Goal: Information Seeking & Learning: Check status

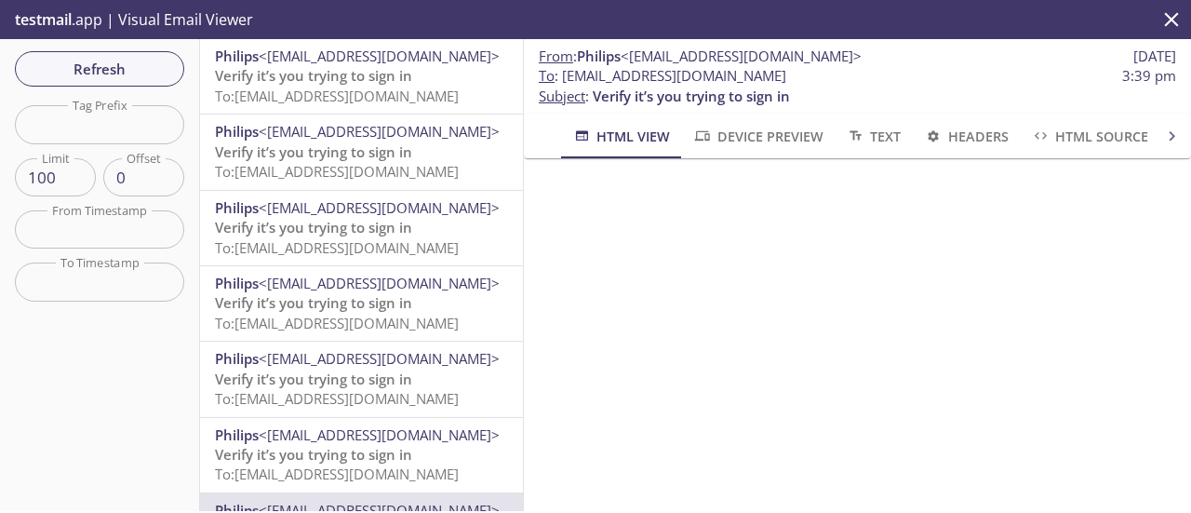
scroll to position [336, 0]
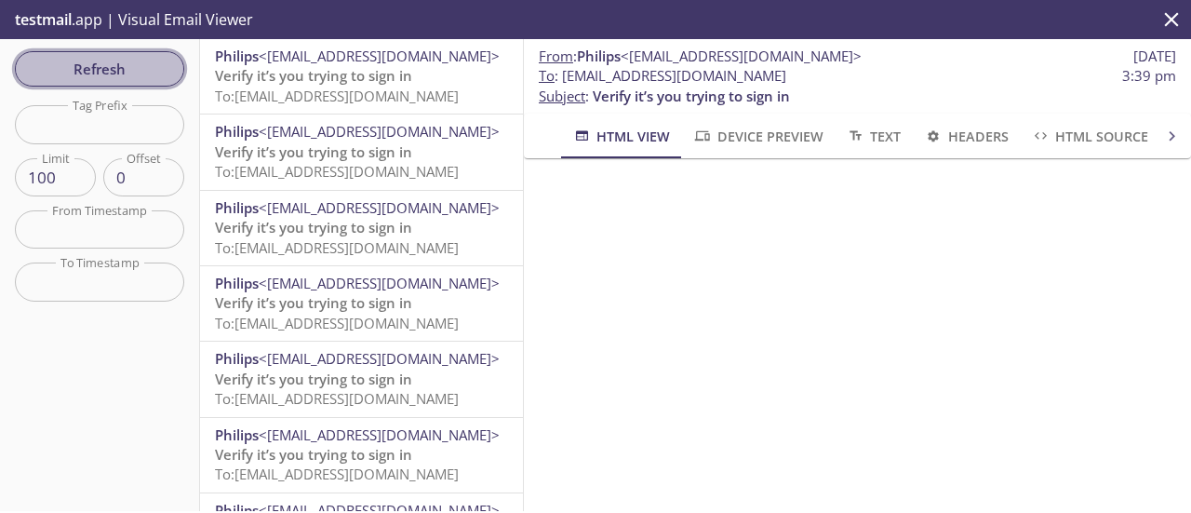
click at [129, 64] on span "Refresh" at bounding box center [100, 69] width 140 height 24
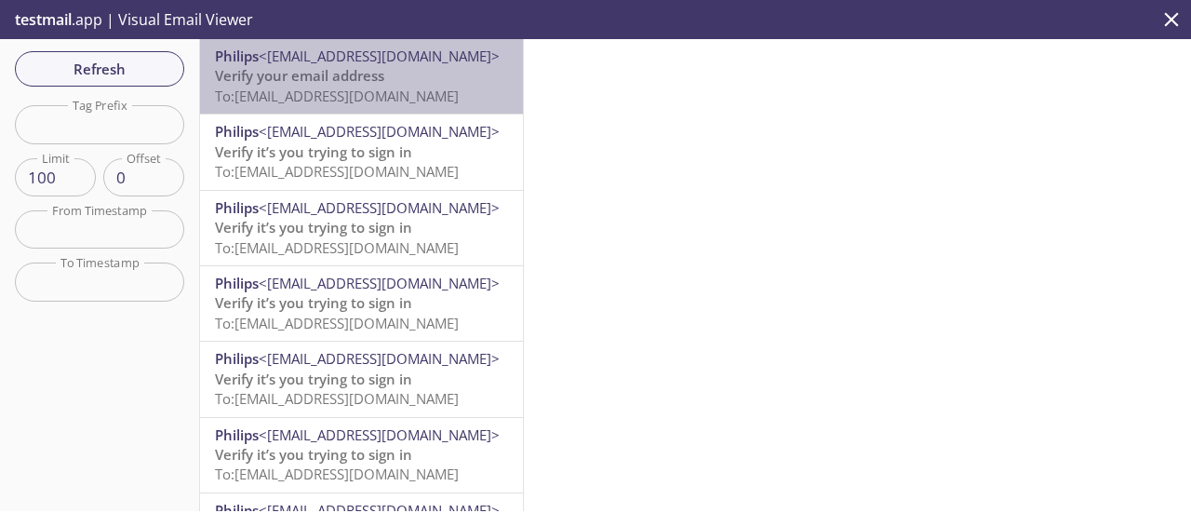
click at [420, 88] on span "To: [EMAIL_ADDRESS][DOMAIN_NAME]" at bounding box center [337, 96] width 244 height 19
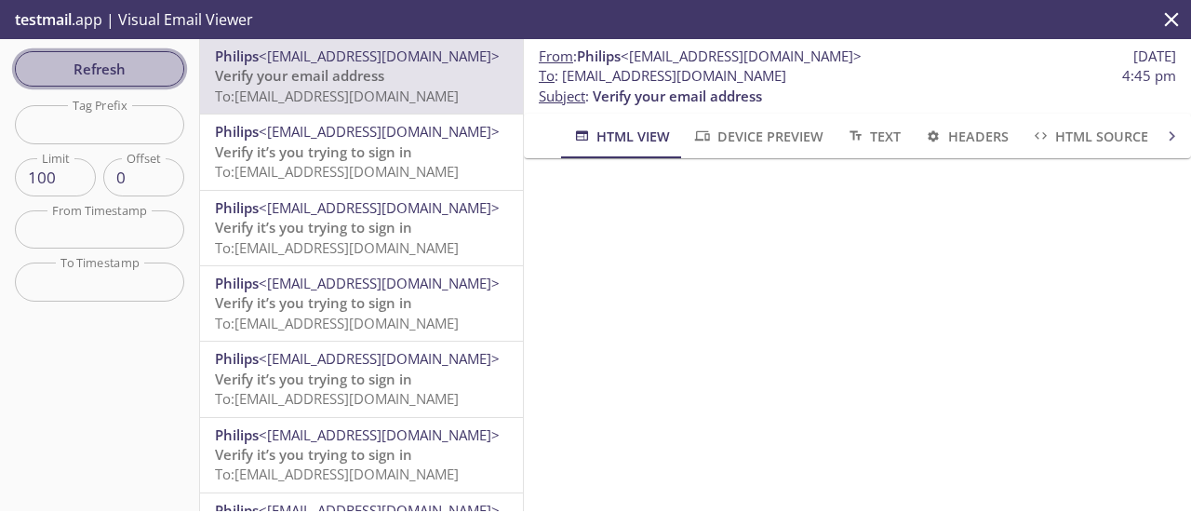
click at [137, 79] on span "Refresh" at bounding box center [100, 69] width 140 height 24
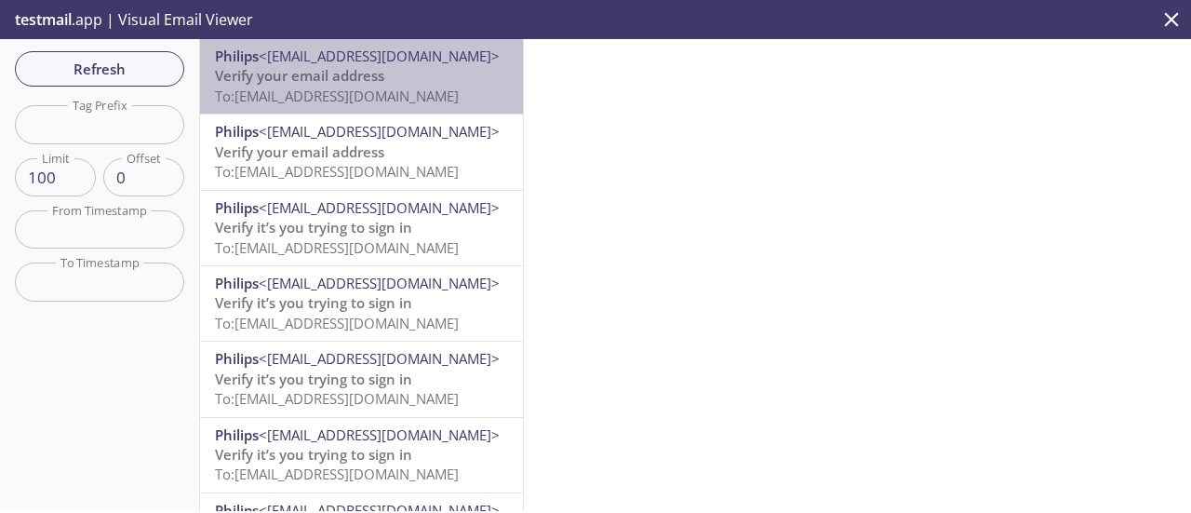
click at [402, 59] on span "<[EMAIL_ADDRESS][DOMAIN_NAME]>" at bounding box center [379, 56] width 241 height 19
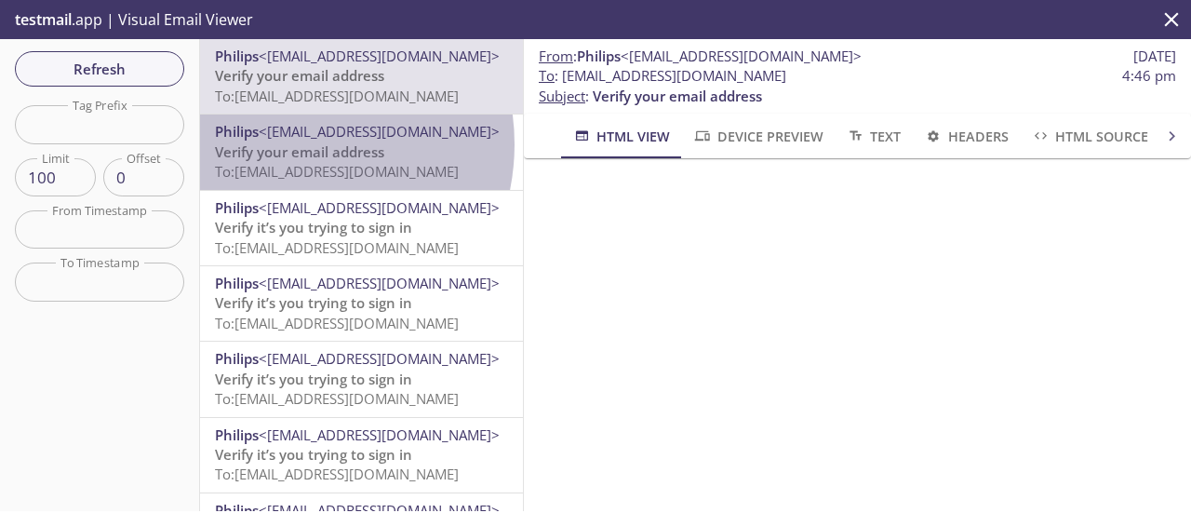
click at [285, 144] on span "Verify your email address" at bounding box center [299, 151] width 169 height 19
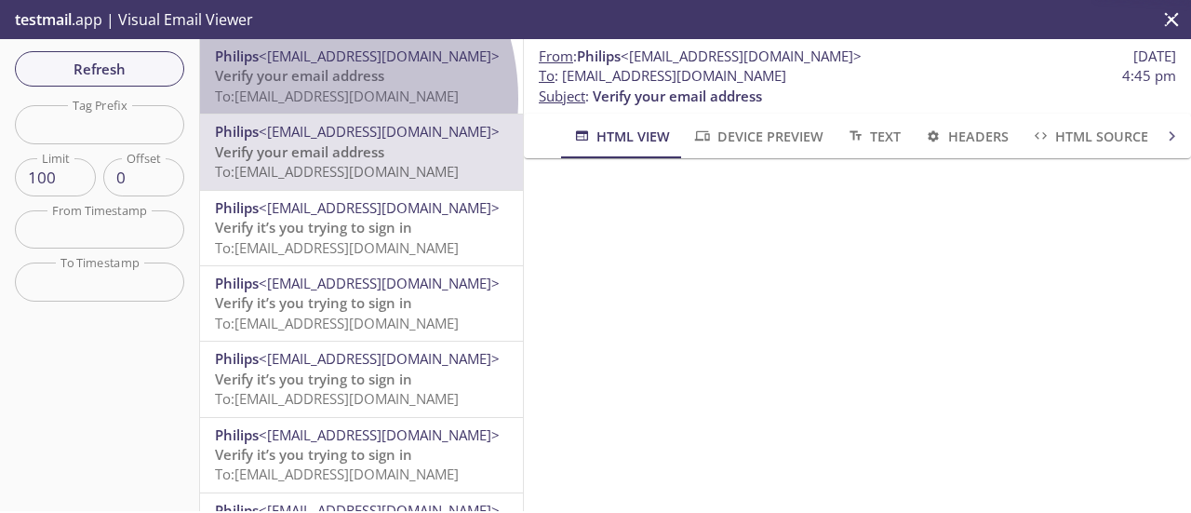
click at [287, 99] on span "To: [EMAIL_ADDRESS][DOMAIN_NAME]" at bounding box center [337, 96] width 244 height 19
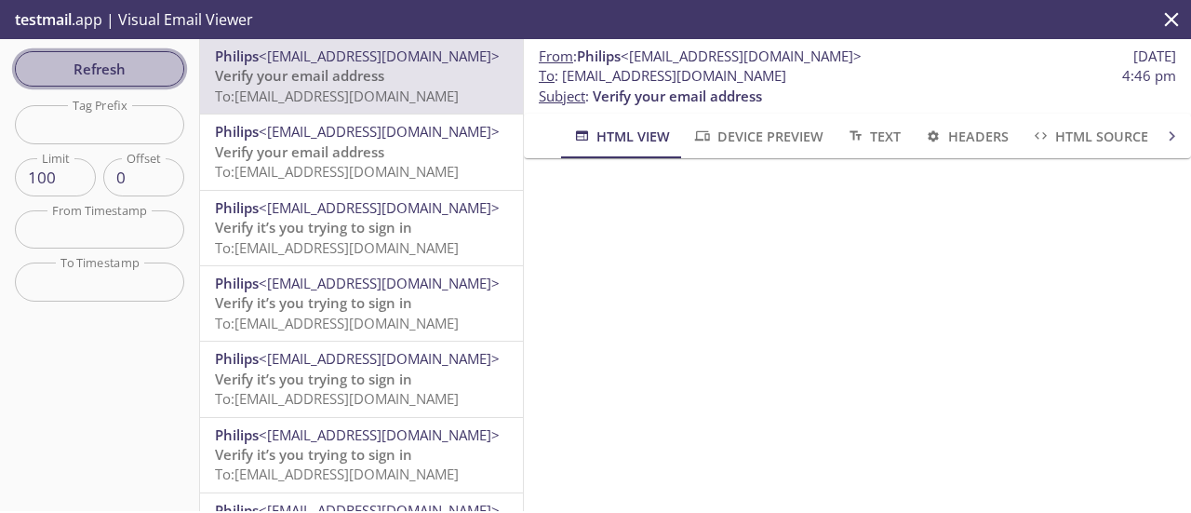
click at [104, 71] on span "Refresh" at bounding box center [100, 69] width 140 height 24
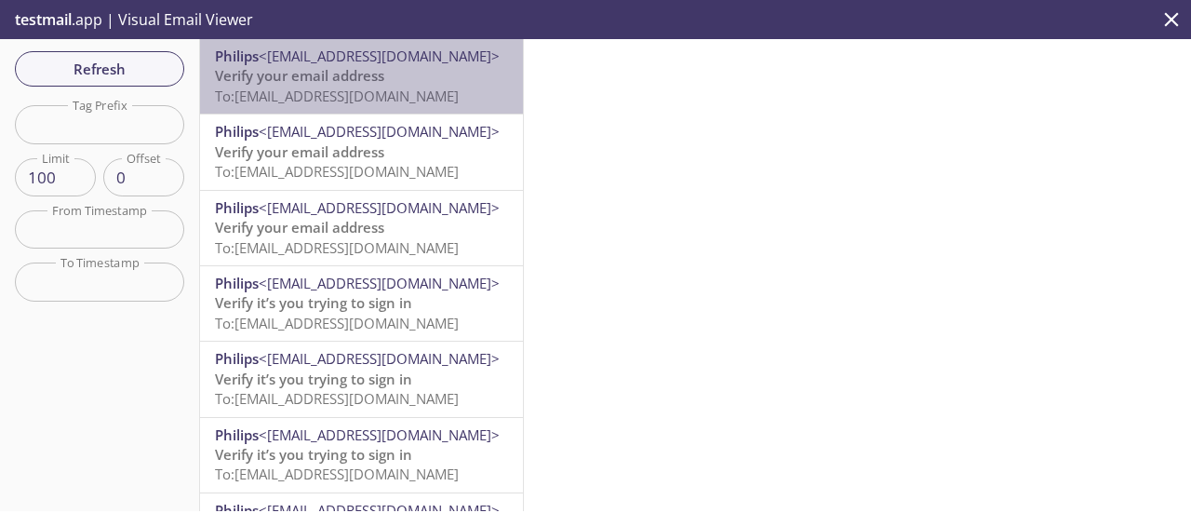
click at [440, 68] on p "Verify your email address To: [EMAIL_ADDRESS][DOMAIN_NAME]" at bounding box center [361, 86] width 293 height 40
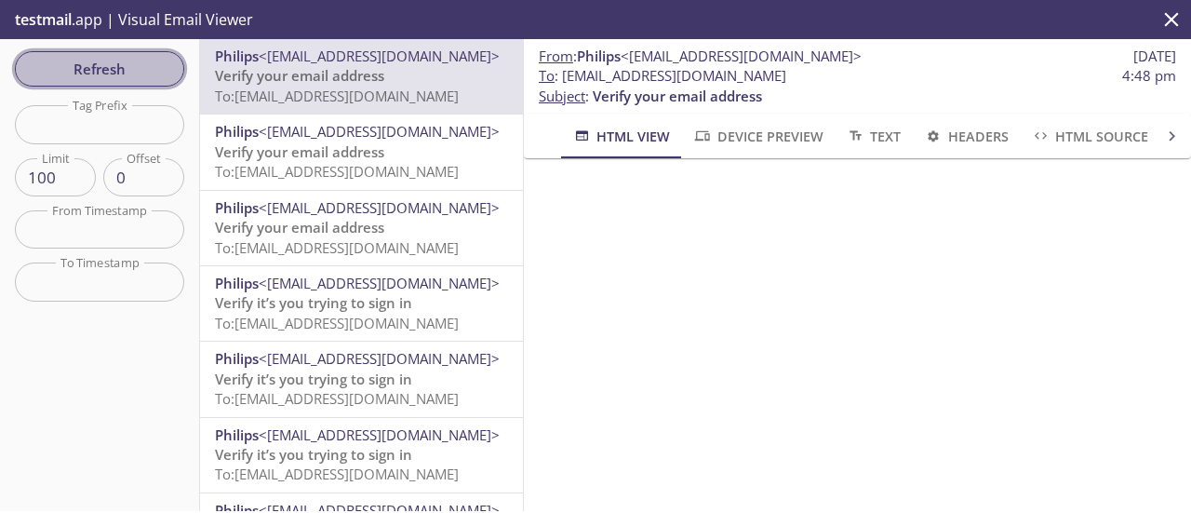
click at [159, 73] on span "Refresh" at bounding box center [100, 69] width 140 height 24
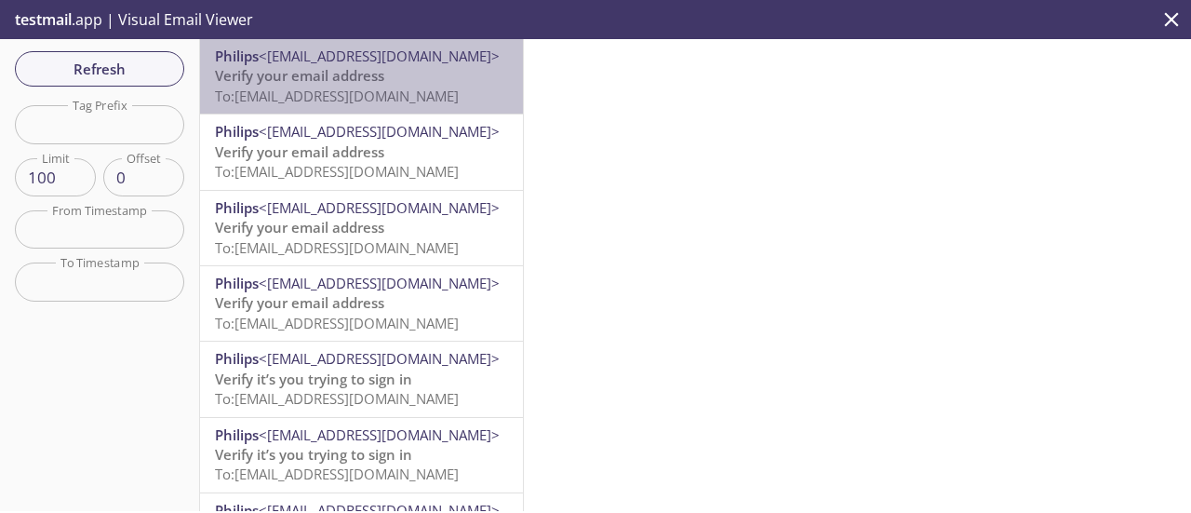
click at [380, 92] on span "To: [EMAIL_ADDRESS][DOMAIN_NAME]" at bounding box center [337, 96] width 244 height 19
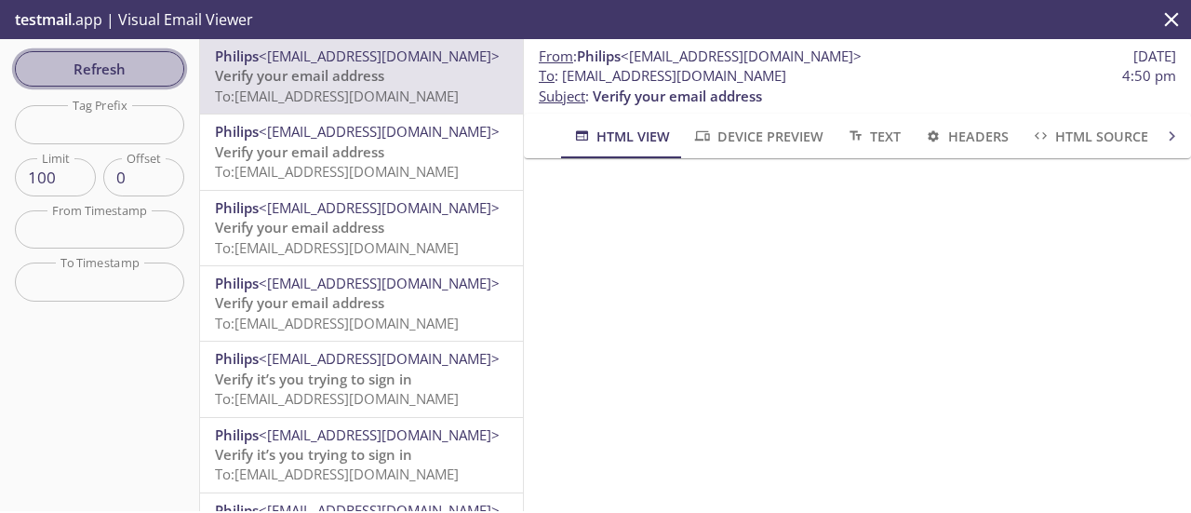
click at [156, 79] on span "Refresh" at bounding box center [100, 69] width 140 height 24
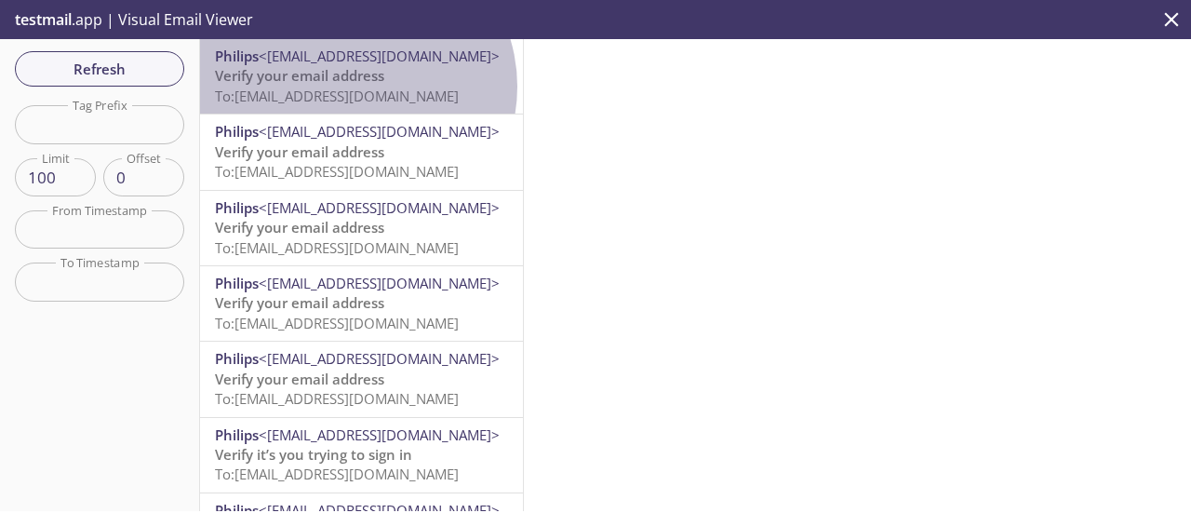
click at [353, 87] on span "To: [EMAIL_ADDRESS][DOMAIN_NAME]" at bounding box center [337, 96] width 244 height 19
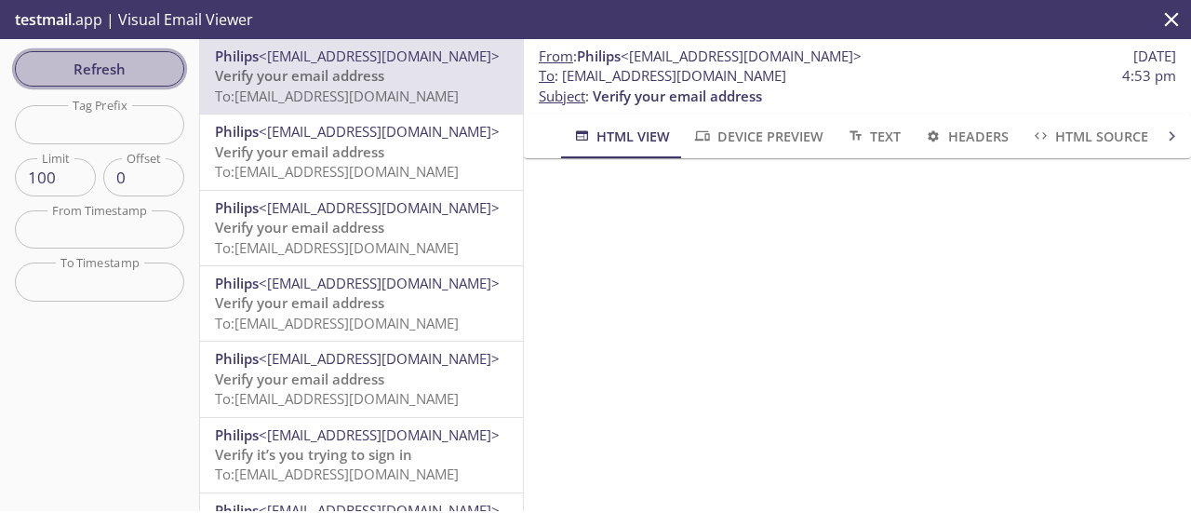
click at [145, 73] on span "Refresh" at bounding box center [100, 69] width 140 height 24
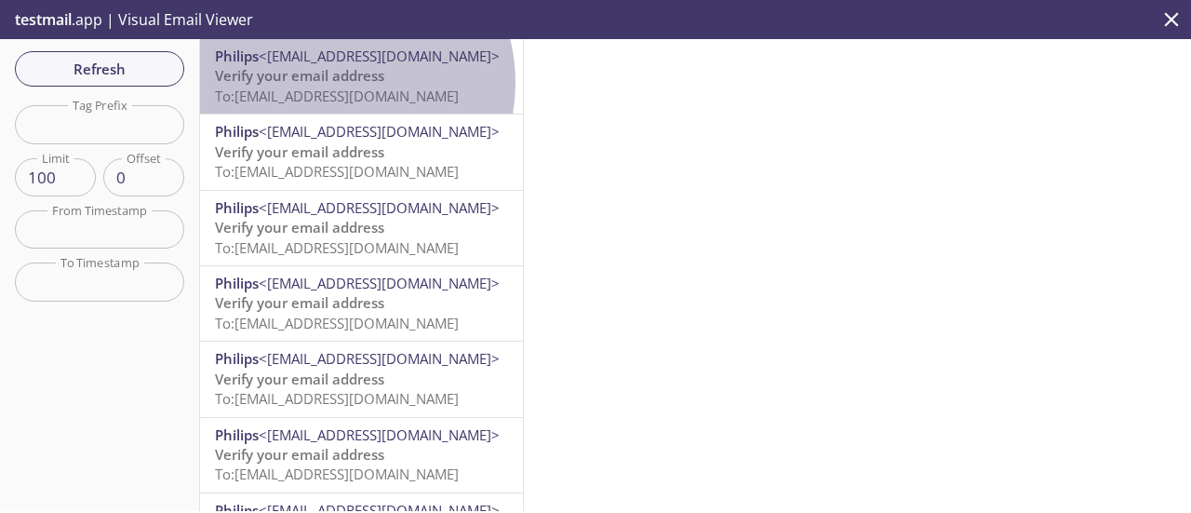
click at [331, 83] on span "Verify your email address" at bounding box center [299, 75] width 169 height 19
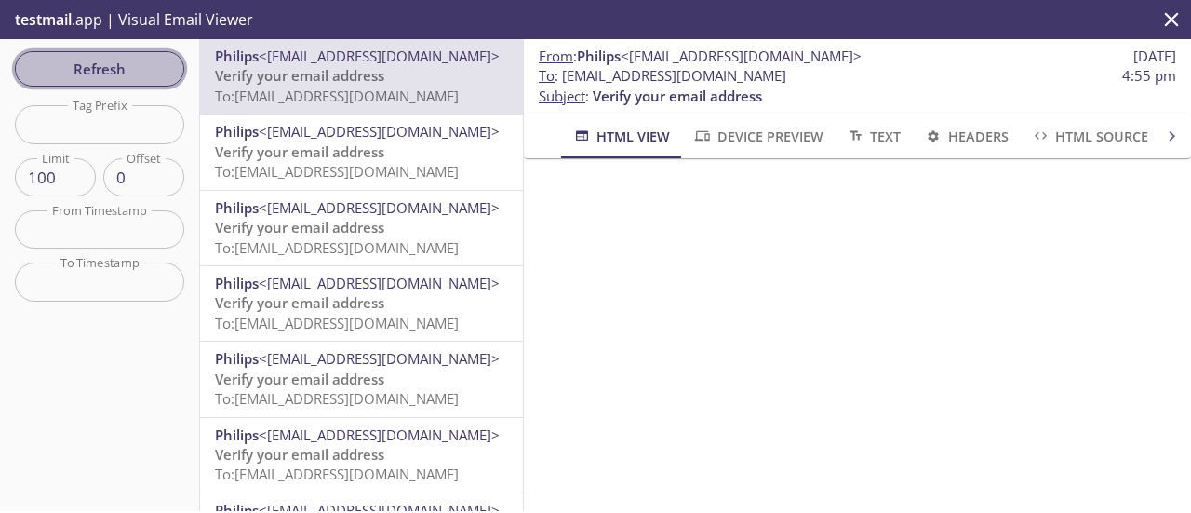
click at [162, 70] on span "Refresh" at bounding box center [100, 69] width 140 height 24
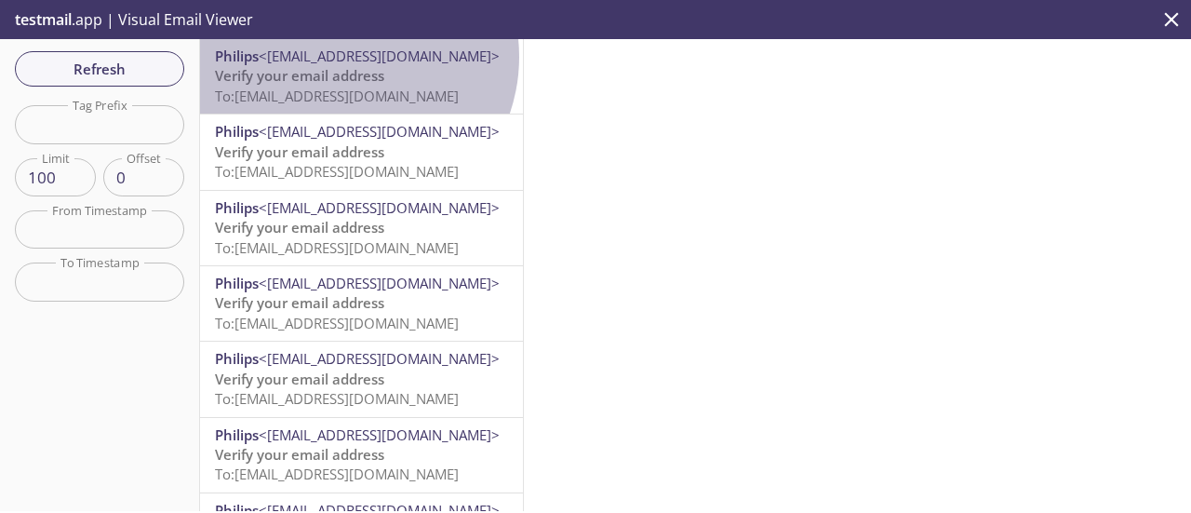
click at [343, 57] on span "<[EMAIL_ADDRESS][DOMAIN_NAME]>" at bounding box center [379, 56] width 241 height 19
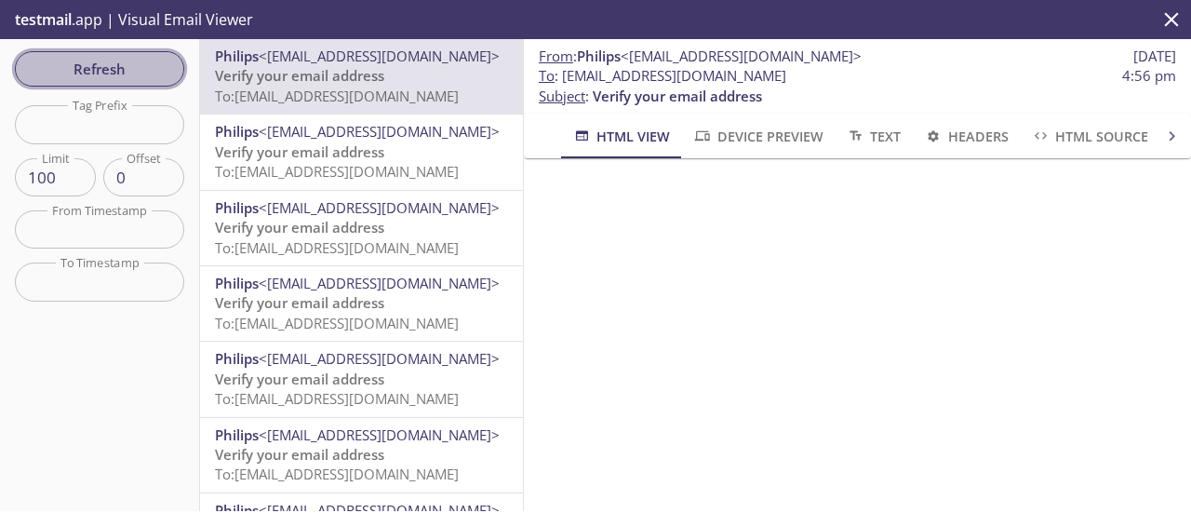
click at [140, 57] on span "Refresh" at bounding box center [100, 69] width 140 height 24
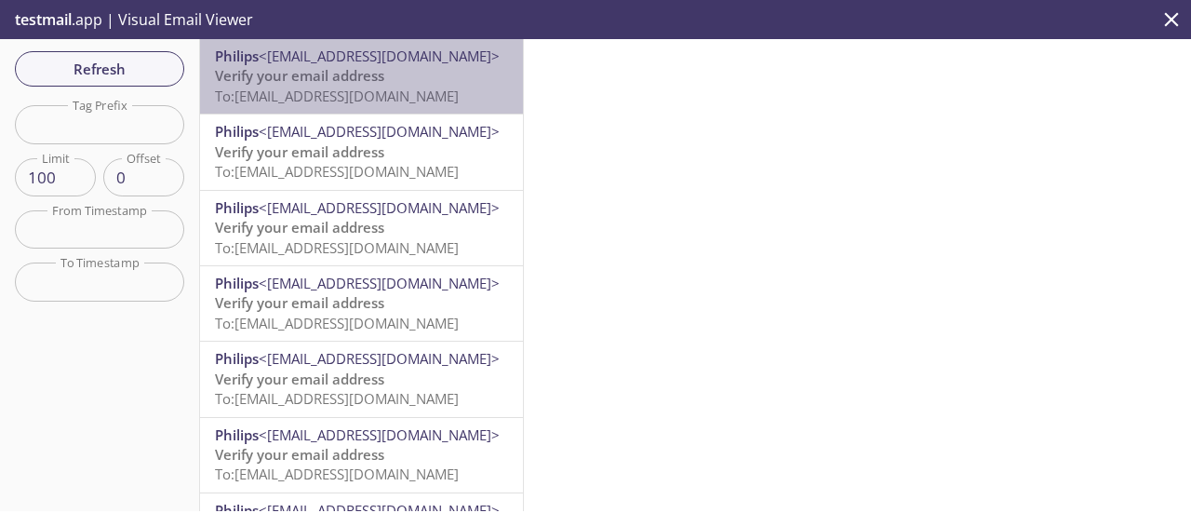
click at [406, 77] on p "Verify your email address To: [EMAIL_ADDRESS][DOMAIN_NAME]" at bounding box center [361, 86] width 293 height 40
